Goal: Information Seeking & Learning: Learn about a topic

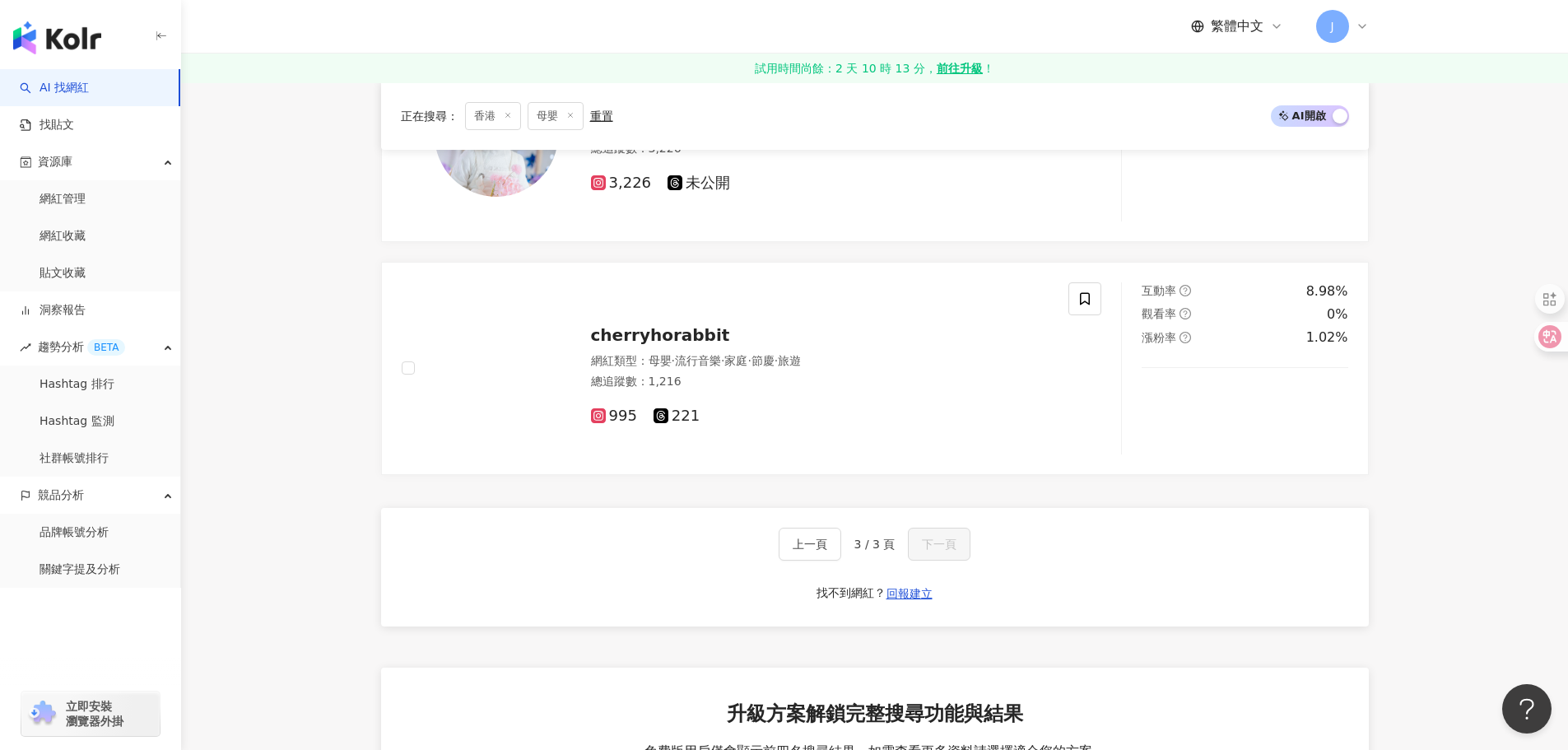
scroll to position [2182, 0]
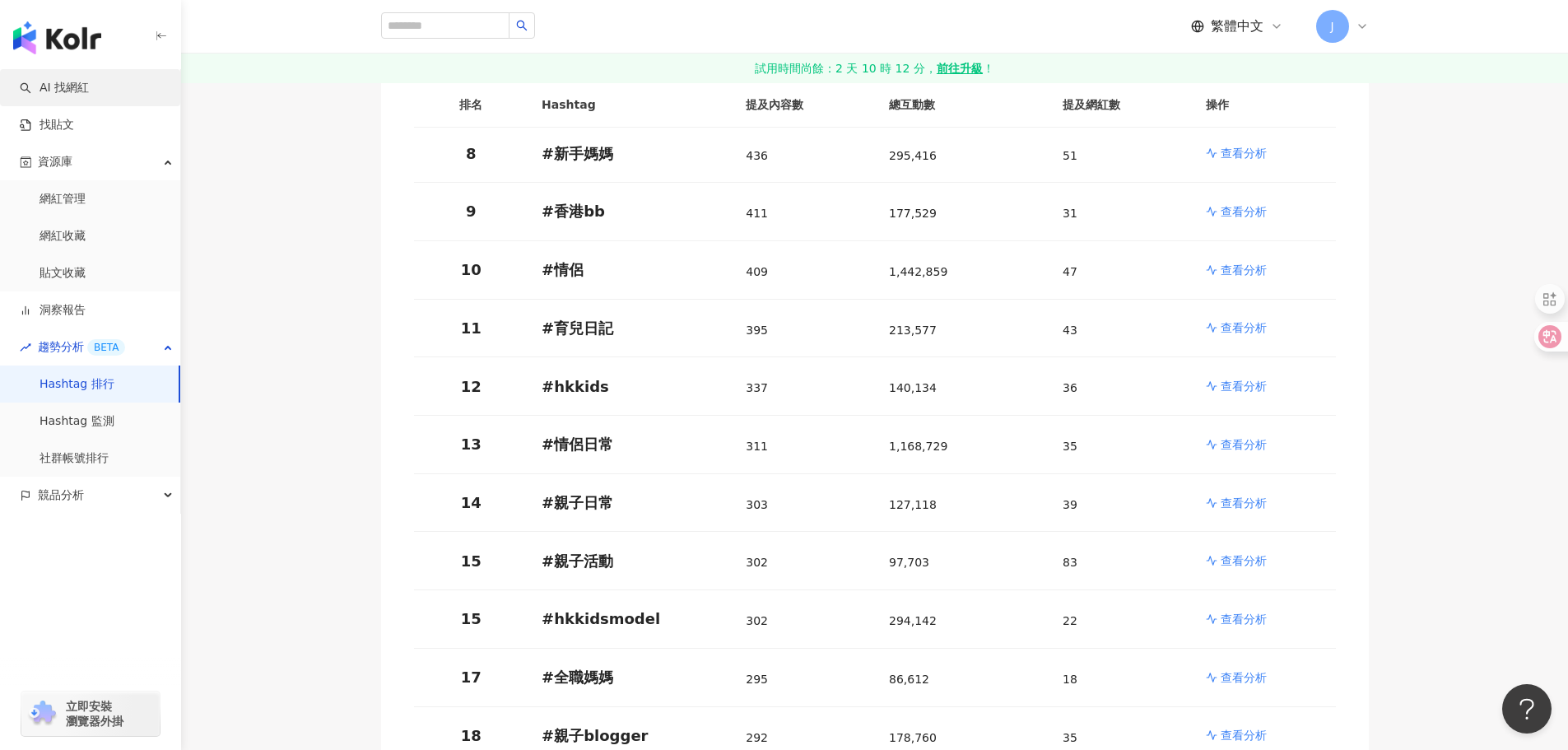
click at [89, 83] on link "AI 找網紅" at bounding box center [54, 88] width 69 height 17
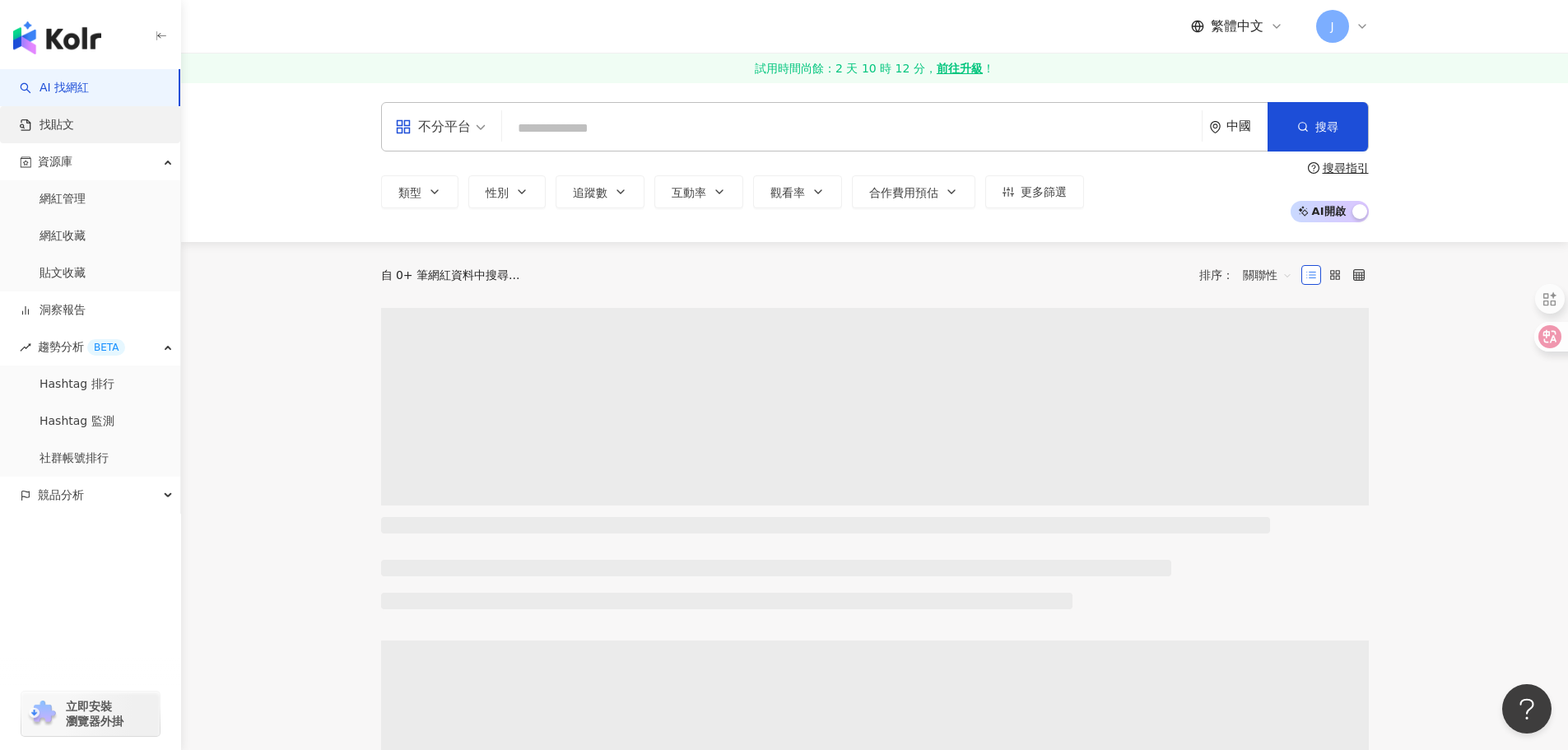
click at [71, 124] on link "找貼文" at bounding box center [47, 125] width 54 height 17
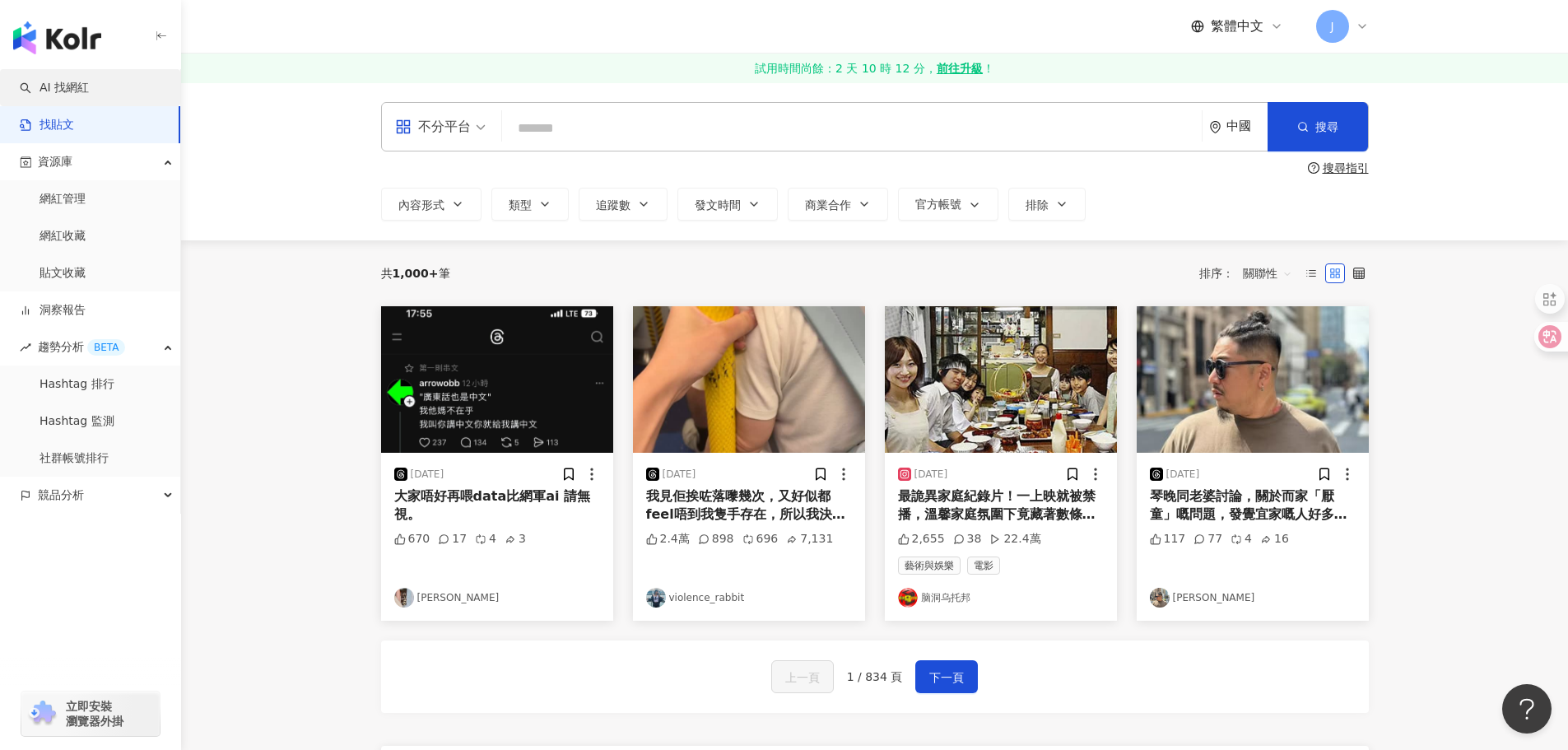
click at [50, 80] on link "AI 找網紅" at bounding box center [54, 88] width 69 height 17
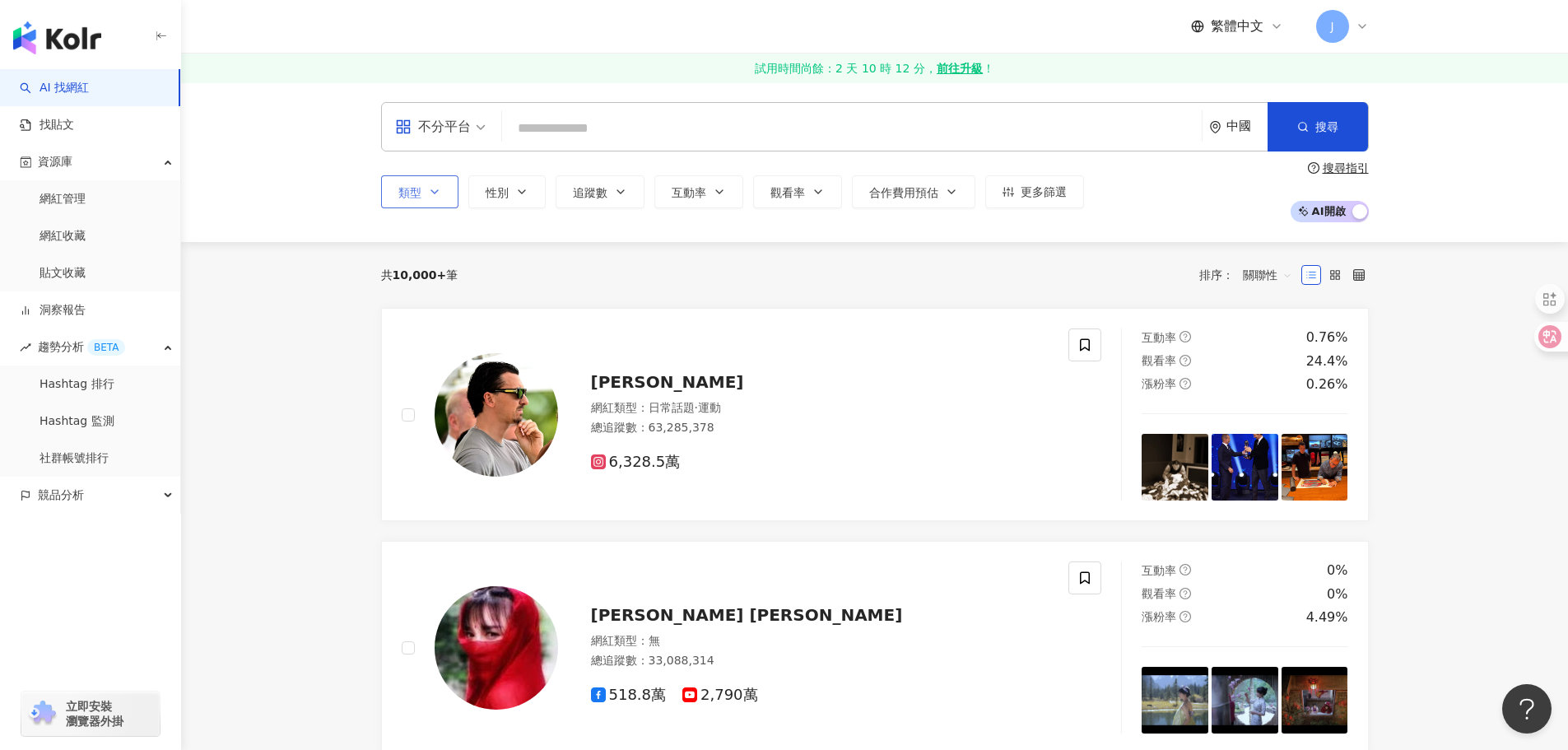
click at [419, 188] on span "類型" at bounding box center [410, 193] width 23 height 13
click at [458, 126] on div "不分平台" at bounding box center [432, 127] width 76 height 27
click at [445, 201] on div "Instagram" at bounding box center [445, 203] width 93 height 21
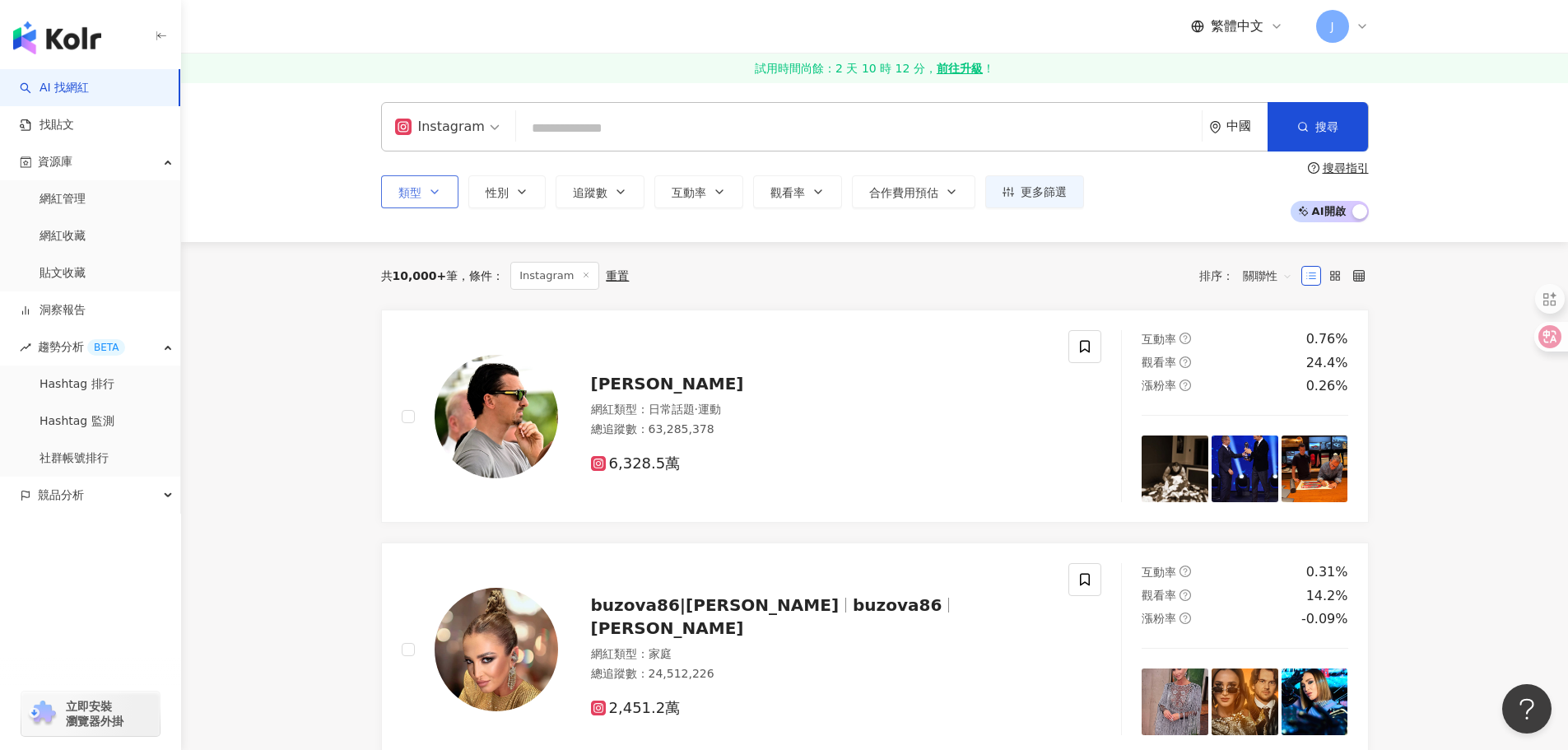
click at [419, 188] on span "類型" at bounding box center [410, 193] width 23 height 13
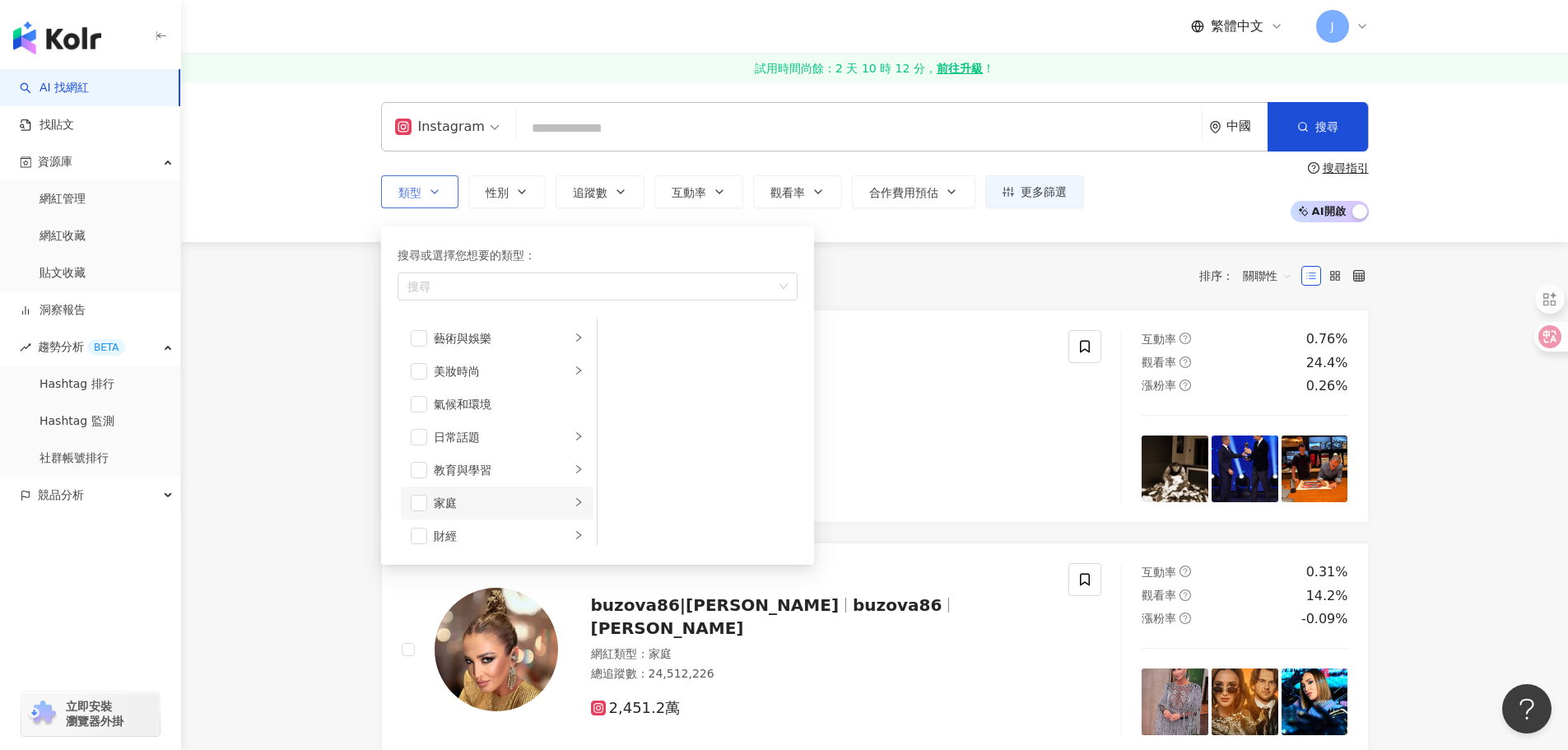
scroll to position [83, 0]
click at [460, 422] on div "家庭" at bounding box center [502, 420] width 137 height 18
click at [413, 425] on span "button" at bounding box center [419, 420] width 17 height 17
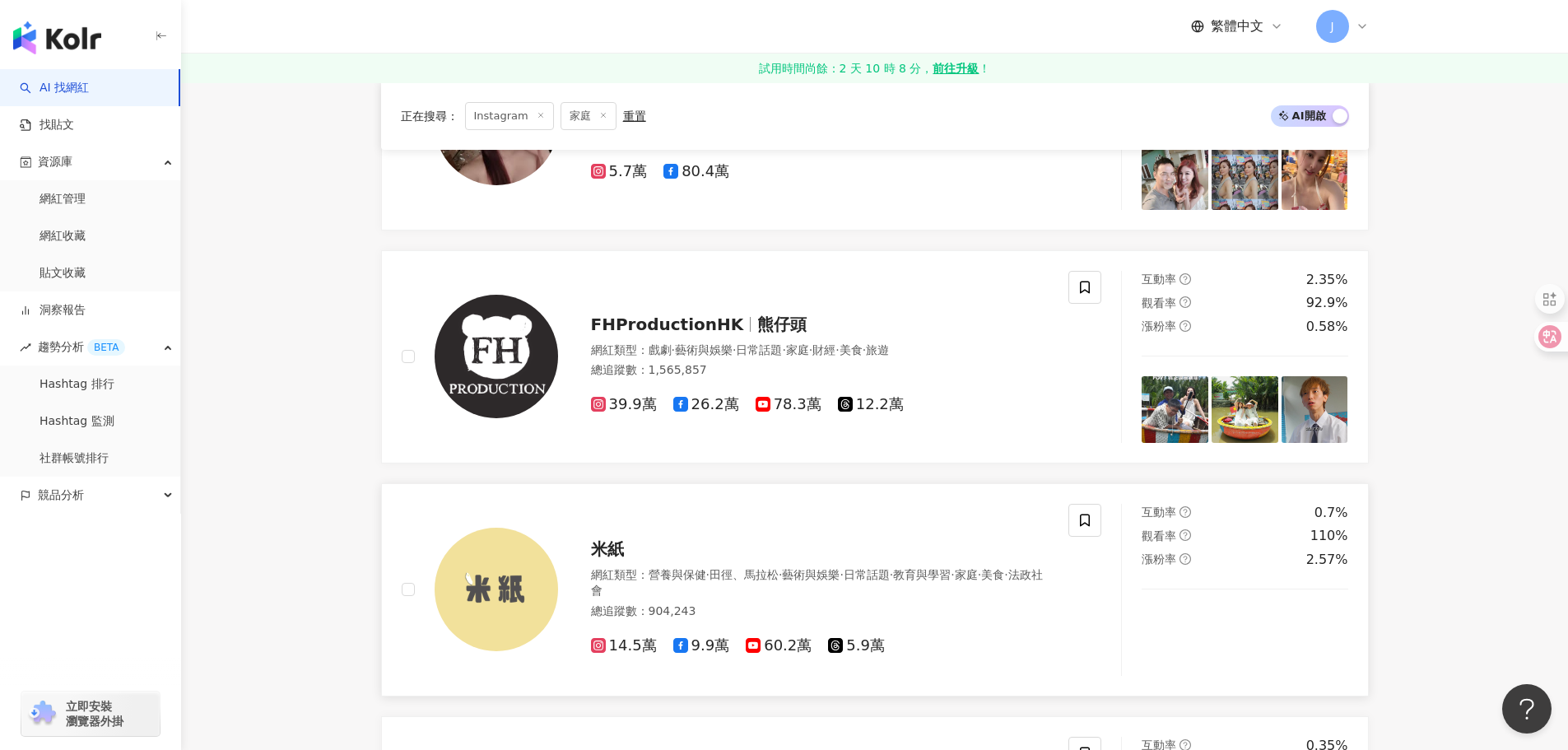
scroll to position [1399, 0]
